Goal: Check status: Check status

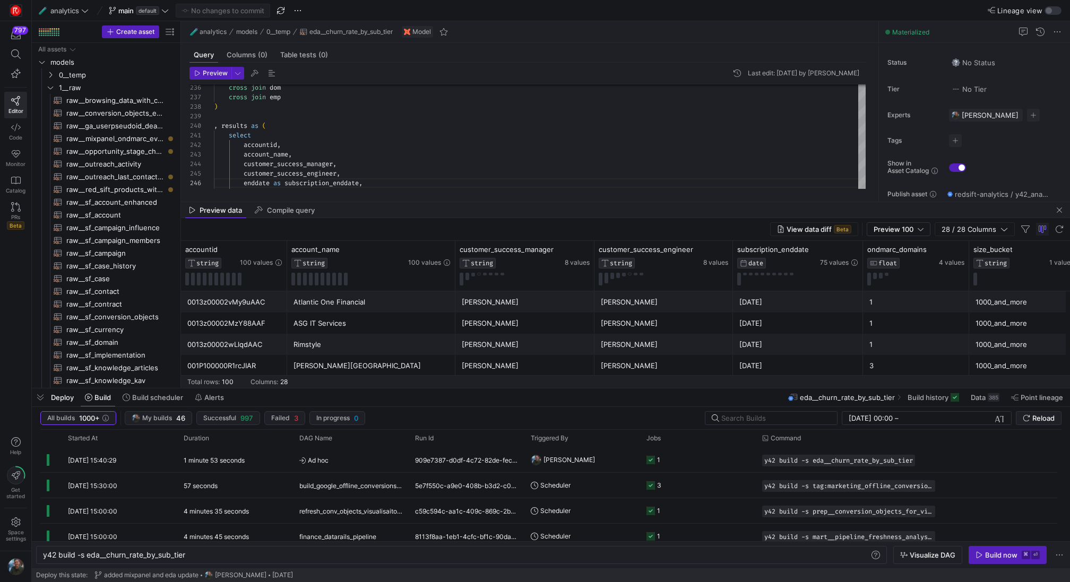
scroll to position [48, 153]
